Goal: Find specific page/section: Find specific page/section

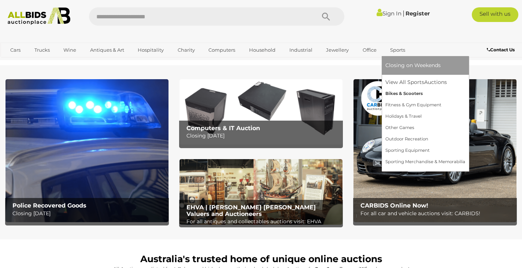
click at [400, 93] on link "Bikes & Scooters" at bounding box center [425, 93] width 80 height 11
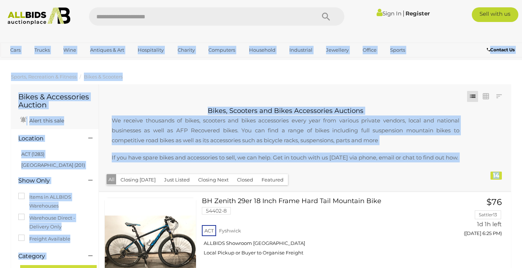
drag, startPoint x: 520, startPoint y: 29, endPoint x: 527, endPoint y: 145, distance: 116.7
click at [472, 36] on div at bounding box center [261, 34] width 522 height 15
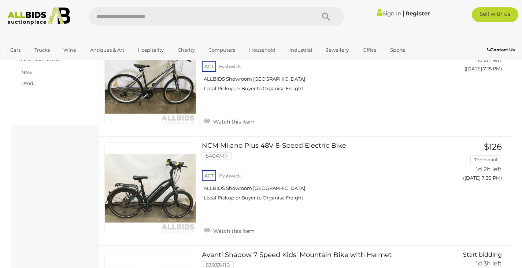
scroll to position [391, 0]
